Goal: Task Accomplishment & Management: Use online tool/utility

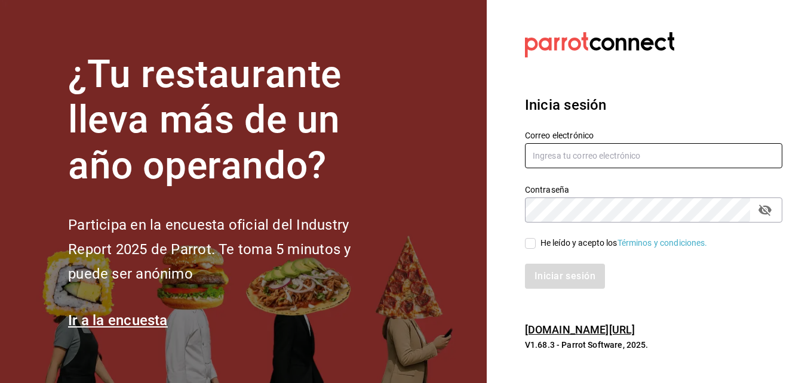
type input "[EMAIL_ADDRESS][PERSON_NAME][DOMAIN_NAME]"
click at [528, 242] on input "He leído y acepto los Términos y condiciones." at bounding box center [530, 243] width 11 height 11
checkbox input "true"
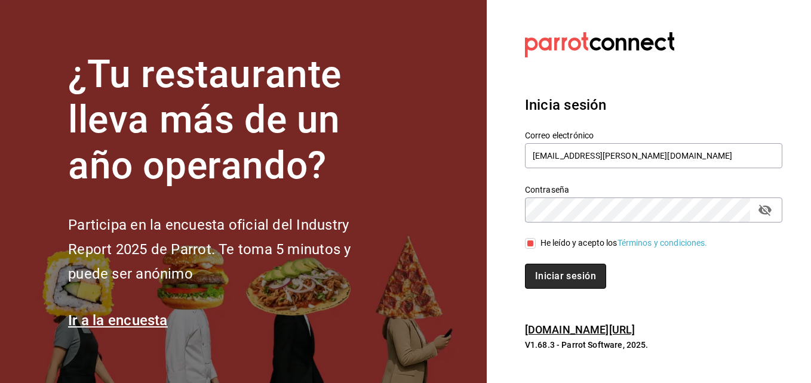
click at [548, 272] on button "Iniciar sesión" at bounding box center [565, 276] width 81 height 25
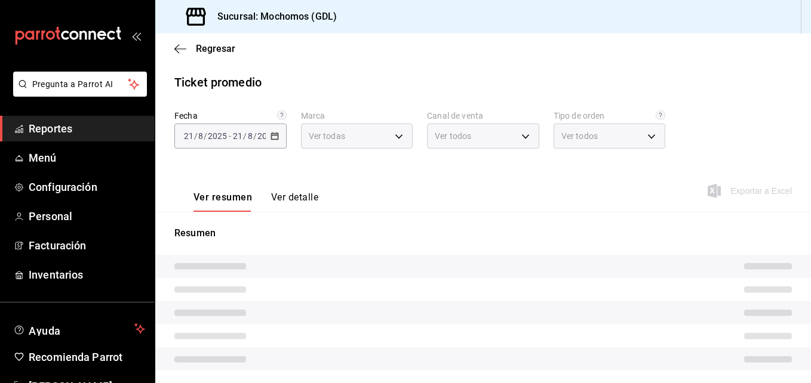
type input "36c25d4a-7cb0-456c-a434-e981d54830bc,9cac9703-0c5a-4d8b-addd-5b6b571d65b9"
type input "PARROT,UBER_EATS,RAPPI,DIDI_FOOD,ONLINE"
type input "c3d0baef-30c0-4718-9d76-caab43e27316,13c4cc4a-99d2-42c0-ba96-c3de8c08c13d,7b791…"
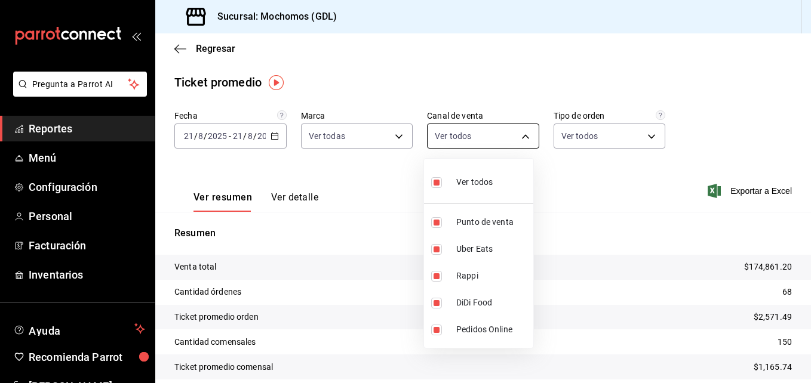
click at [470, 133] on body "Pregunta a Parrot AI Reportes Menú Configuración Personal Facturación Inventari…" at bounding box center [405, 191] width 811 height 383
click at [470, 133] on div at bounding box center [405, 191] width 811 height 383
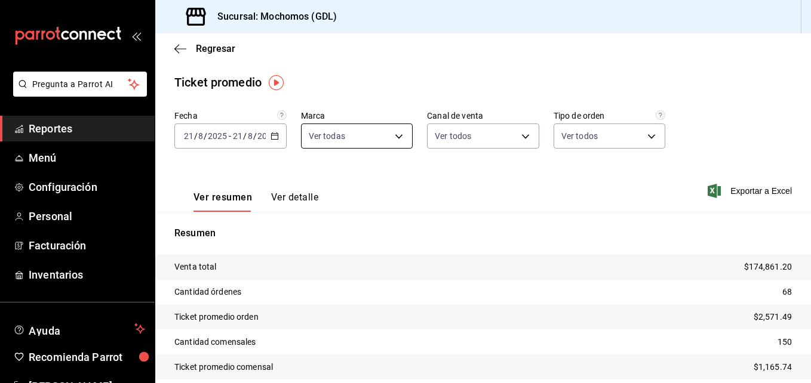
click at [396, 134] on body "Pregunta a Parrot AI Reportes Menú Configuración Personal Facturación Inventari…" at bounding box center [405, 191] width 811 height 383
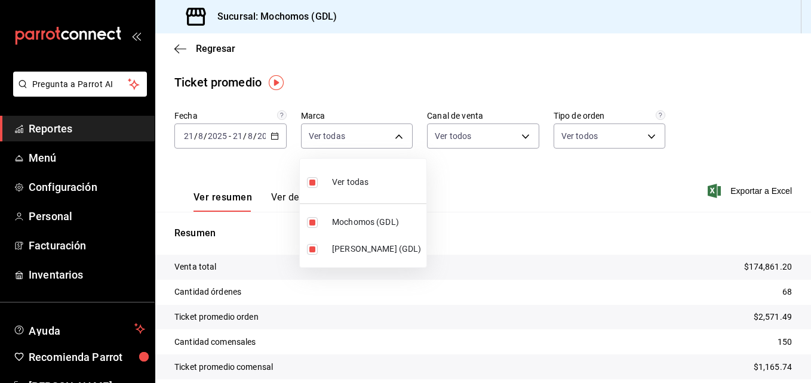
click at [183, 53] on div at bounding box center [405, 191] width 811 height 383
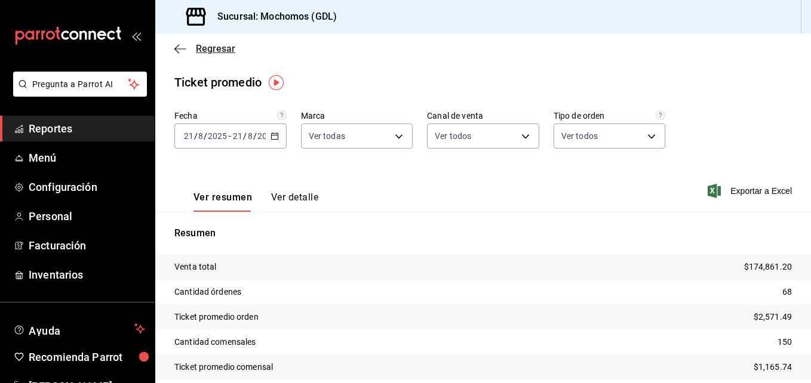
click at [177, 51] on icon "button" at bounding box center [176, 48] width 5 height 9
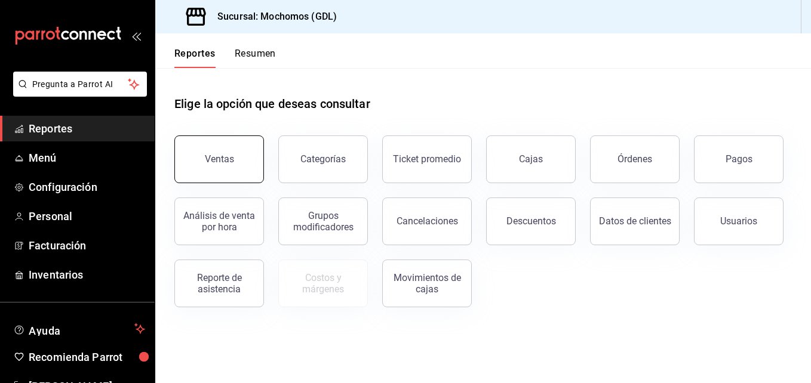
click at [238, 171] on button "Ventas" at bounding box center [219, 159] width 90 height 48
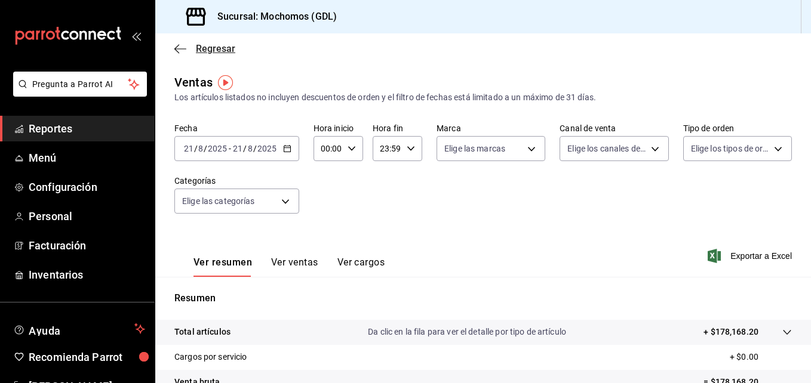
click at [175, 51] on icon "button" at bounding box center [180, 49] width 12 height 11
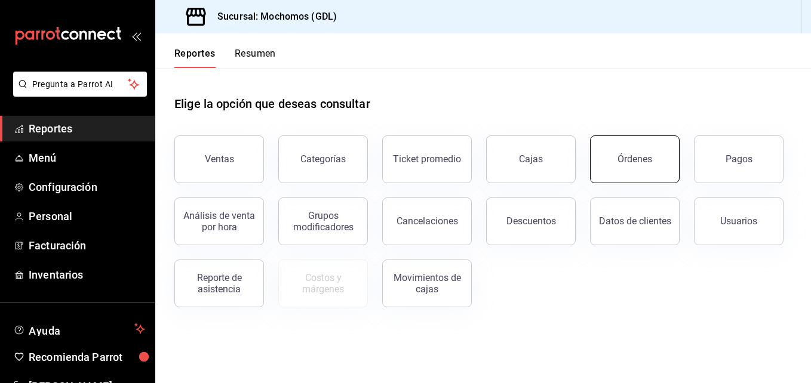
click at [620, 163] on div "Órdenes" at bounding box center [634, 158] width 35 height 11
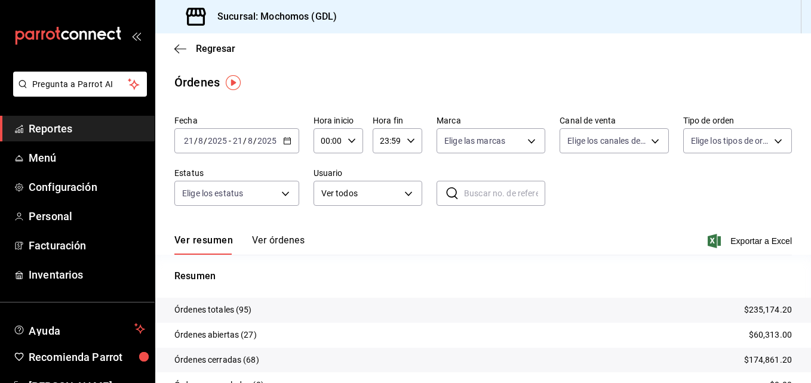
click at [356, 144] on div "00:00 Hora inicio" at bounding box center [338, 140] width 50 height 25
click at [329, 180] on button "00" at bounding box center [325, 171] width 20 height 24
click at [328, 191] on span "05" at bounding box center [324, 195] width 5 height 10
type input "05:00"
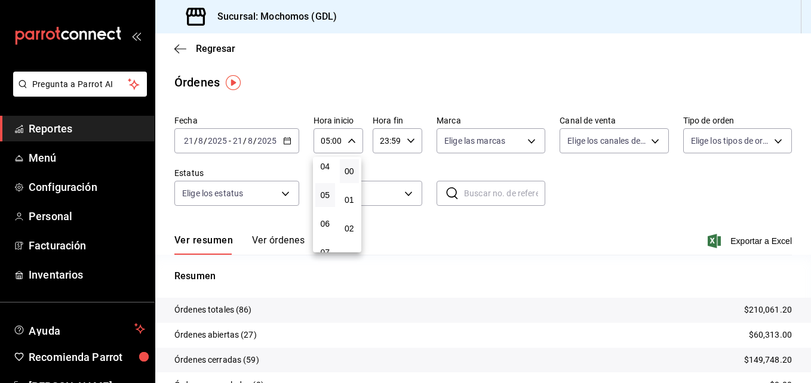
click at [390, 86] on div at bounding box center [405, 191] width 811 height 383
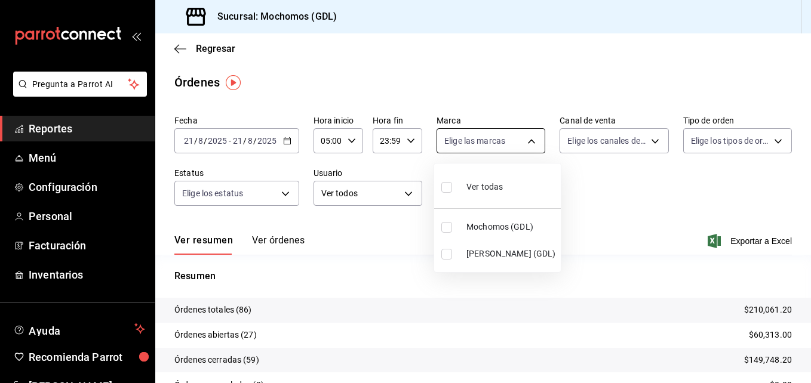
click at [500, 143] on body "Pregunta a Parrot AI Reportes Menú Configuración Personal Facturación Inventari…" at bounding box center [405, 191] width 811 height 383
click at [458, 260] on li "[PERSON_NAME] (GDL)" at bounding box center [497, 254] width 127 height 27
type input "9cac9703-0c5a-4d8b-addd-5b6b571d65b9"
click at [446, 252] on input "checkbox" at bounding box center [446, 254] width 11 height 11
checkbox input "false"
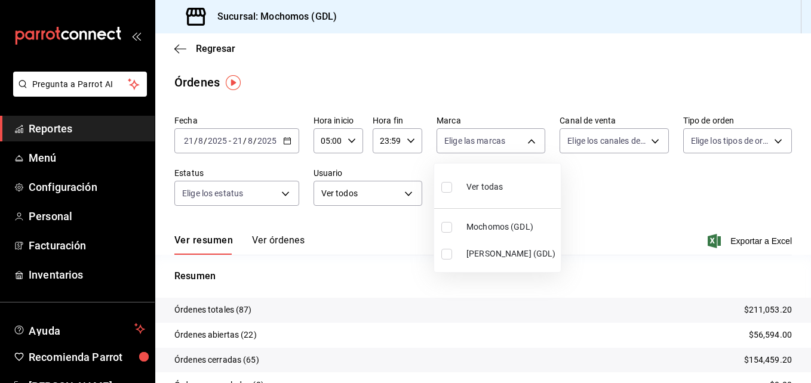
click at [446, 252] on input "checkbox" at bounding box center [446, 254] width 11 height 11
checkbox input "true"
type input "9cac9703-0c5a-4d8b-addd-5b6b571d65b9"
click at [289, 139] on div at bounding box center [405, 191] width 811 height 383
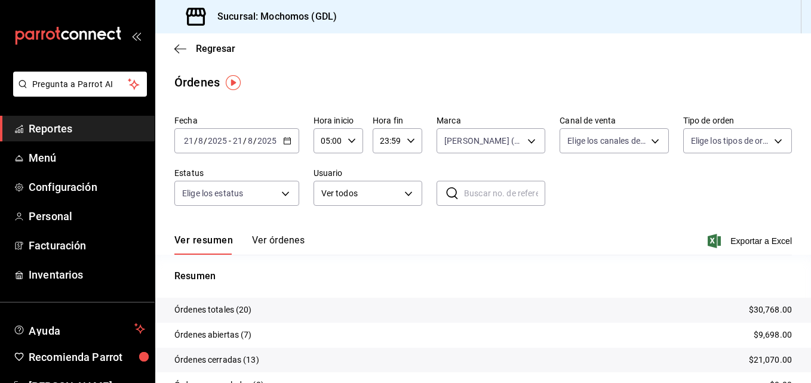
click at [287, 142] on icon "button" at bounding box center [287, 141] width 8 height 8
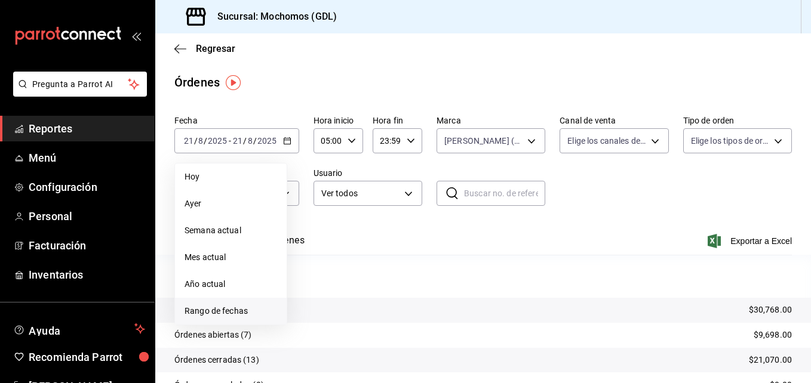
click at [233, 307] on span "Rango de fechas" at bounding box center [230, 311] width 93 height 13
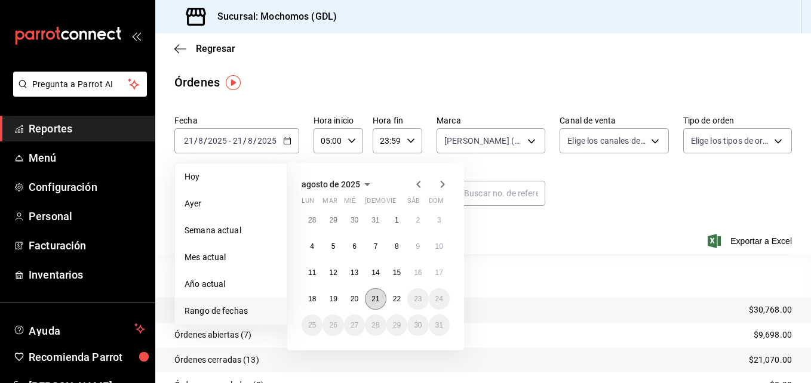
click at [375, 299] on abbr "21" at bounding box center [375, 299] width 8 height 8
click at [393, 299] on abbr "22" at bounding box center [397, 299] width 8 height 8
